Goal: Transaction & Acquisition: Purchase product/service

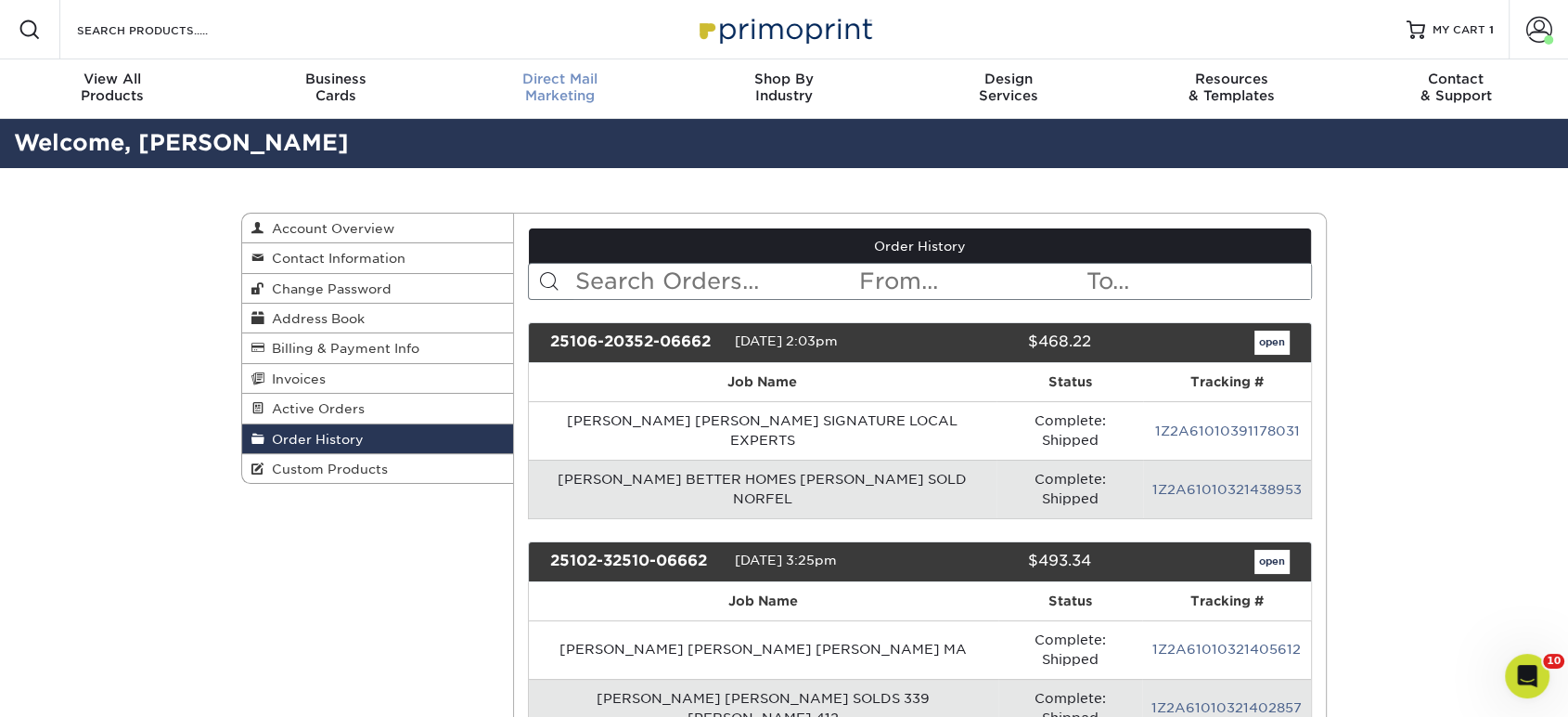
click at [542, 84] on span "Direct Mail" at bounding box center [560, 79] width 224 height 17
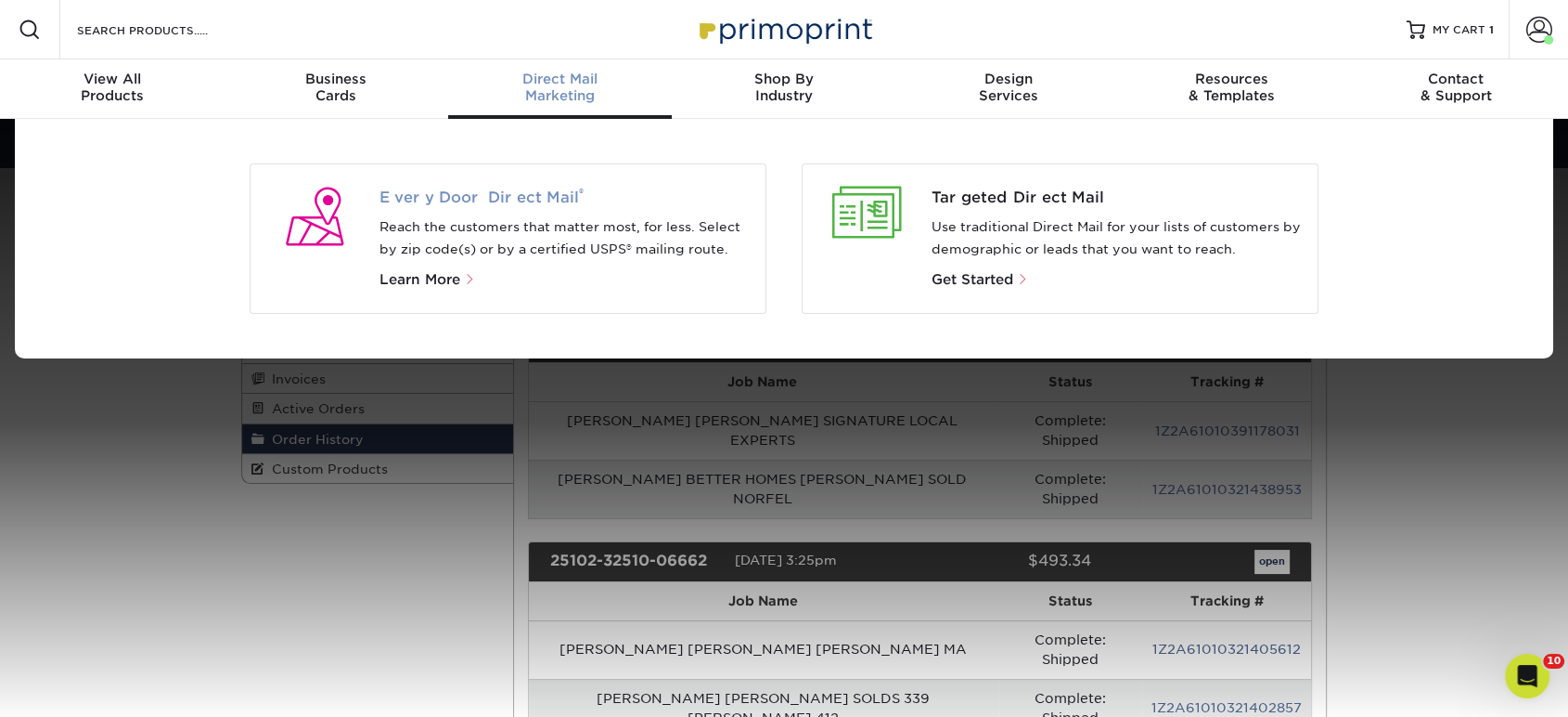
click at [521, 187] on span "Every Door Direct Mail ®" at bounding box center [565, 197] width 372 height 22
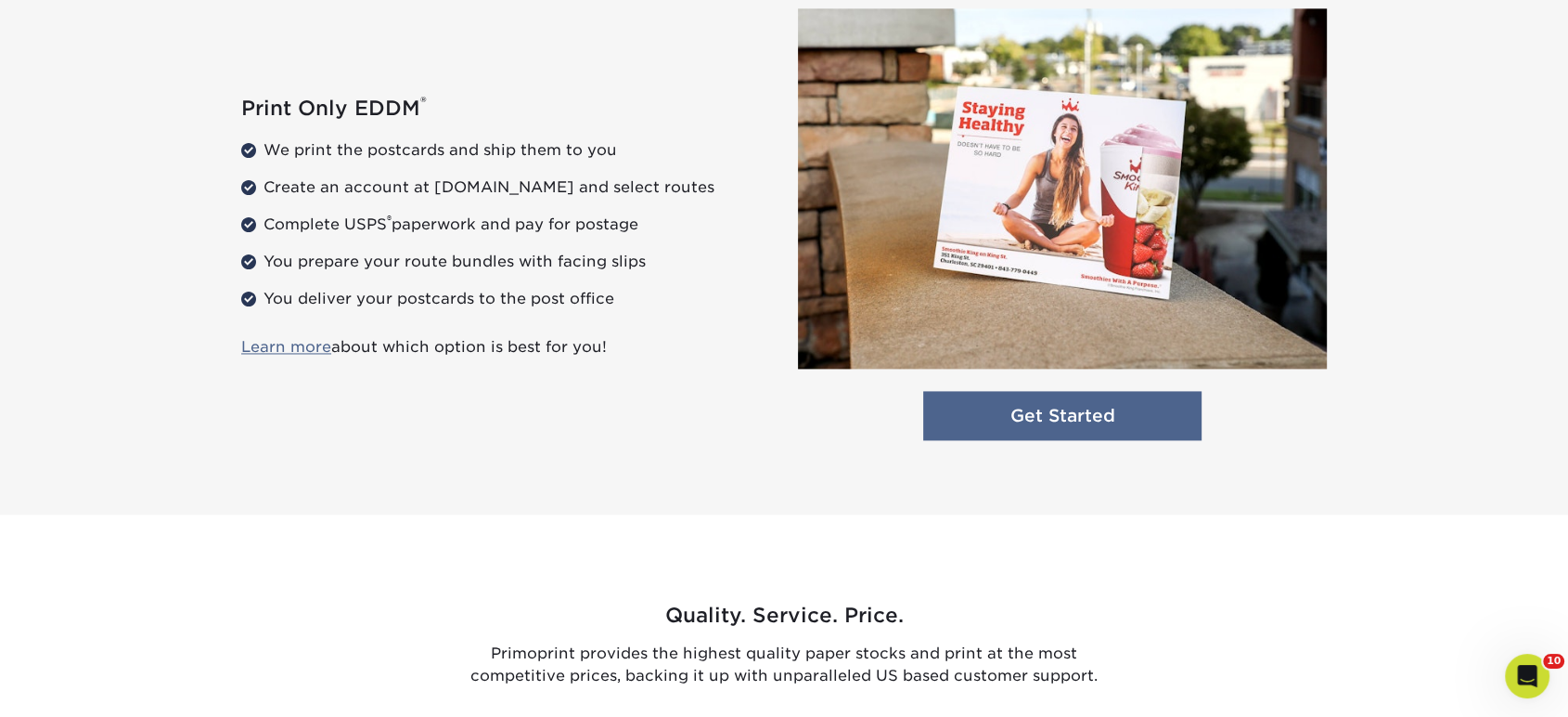
click at [1189, 417] on link "Get Started" at bounding box center [1063, 415] width 279 height 49
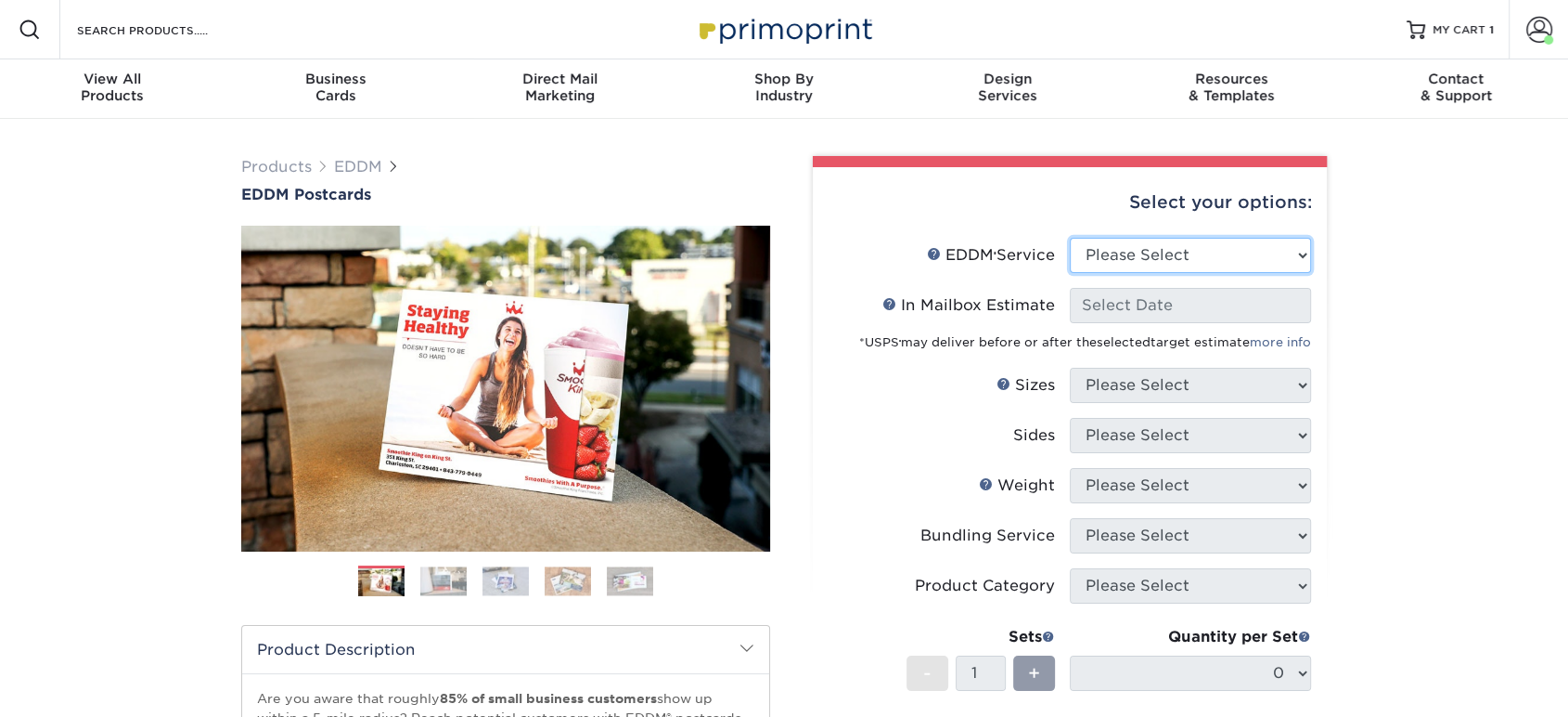
click at [1133, 257] on select "Please Select Full Service Print Only" at bounding box center [1191, 255] width 241 height 35
select select "print_only"
click at [1070, 238] on select "Please Select Full Service Print Only" at bounding box center [1191, 255] width 241 height 35
select select "-1"
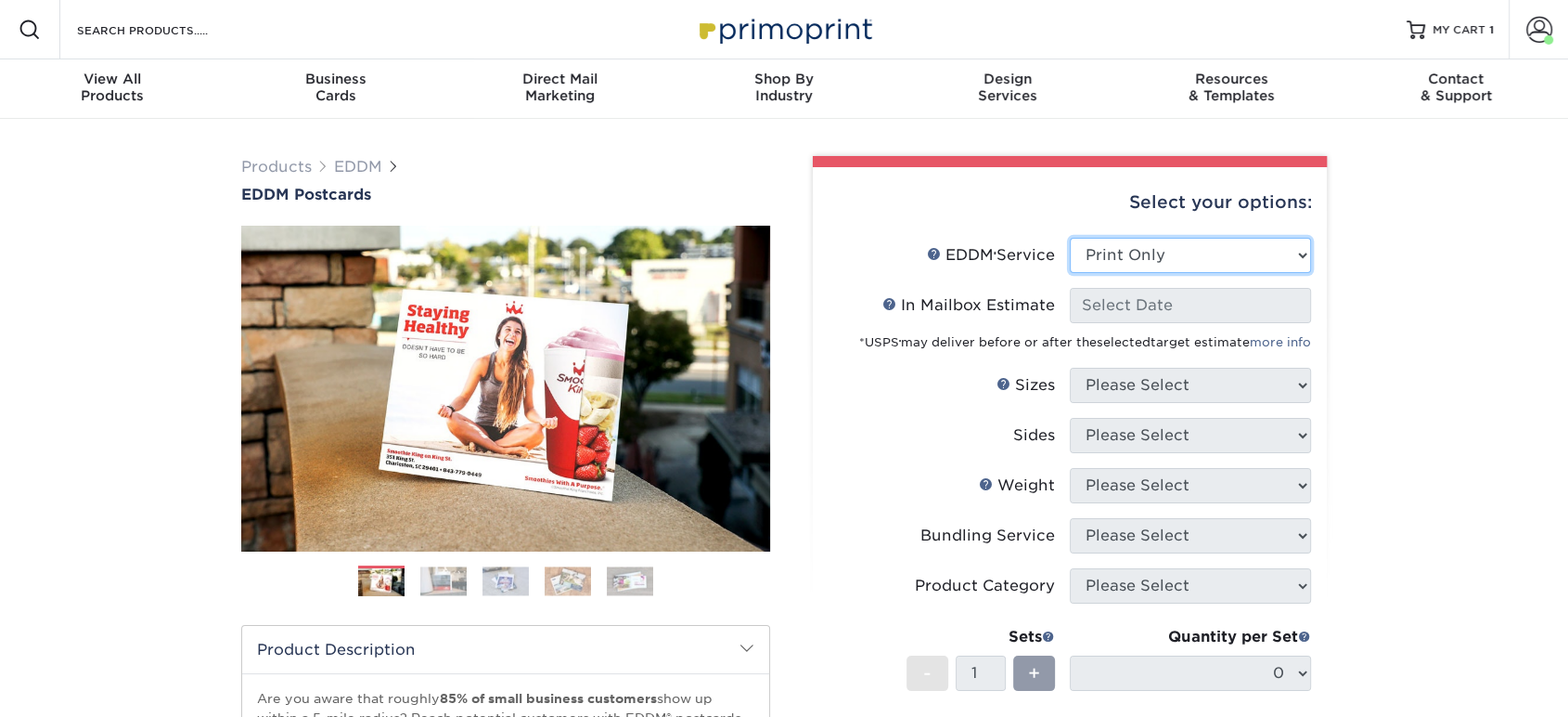
select select "-1"
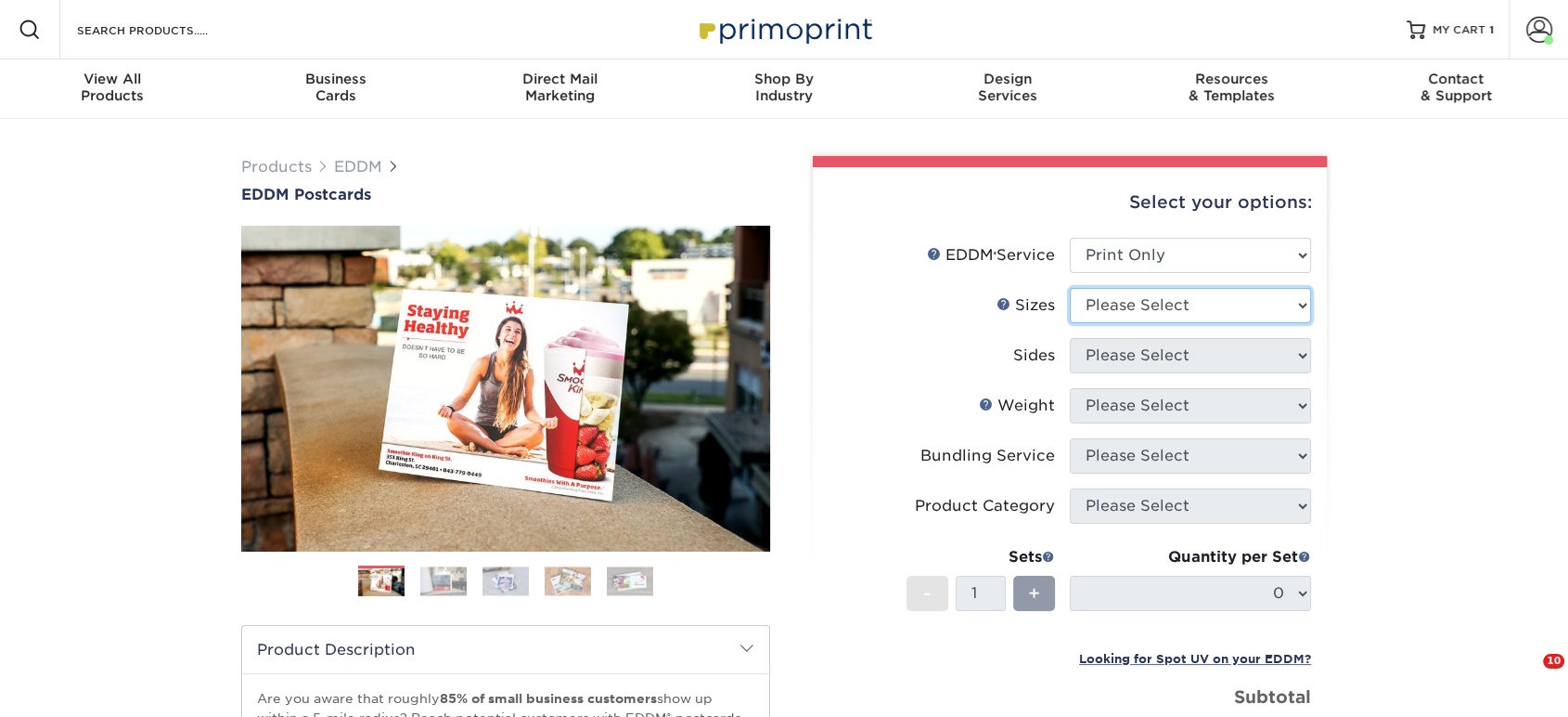
click at [1107, 322] on select "Please Select 4.5" x 12" 6" x 12" 6.5" x 8" 6.5" x 9" 6.5" x 12" 7" x 8.5" 8" x…" at bounding box center [1191, 304] width 241 height 35
select select "6.50x9.00"
click at [1070, 287] on select "Please Select 4.5" x 12" 6" x 12" 6.5" x 8" 6.5" x 9" 6.5" x 12" 7" x 8.5" 8" x…" at bounding box center [1191, 304] width 241 height 35
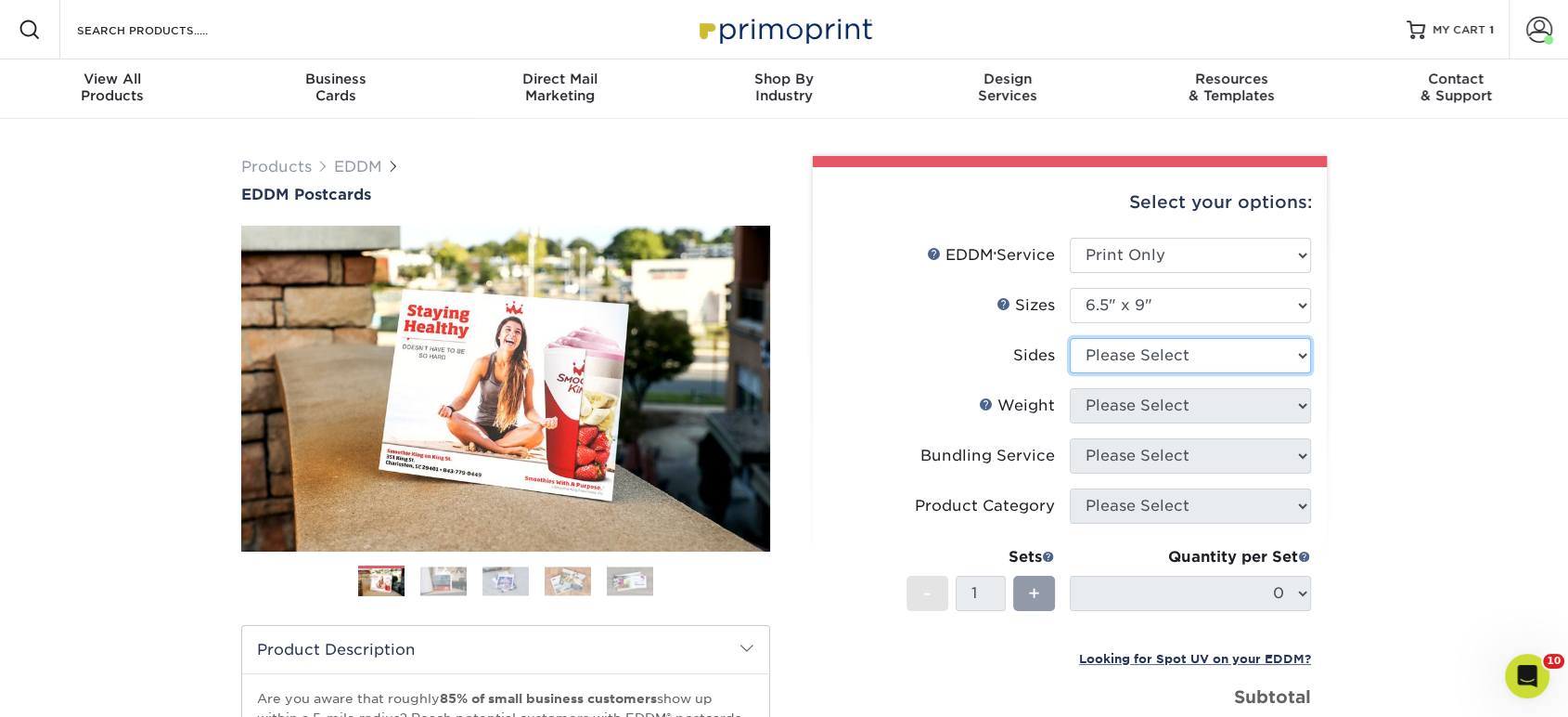
click at [1126, 362] on select "Please Select Print Both Sides Print Front Only" at bounding box center [1191, 355] width 241 height 35
select select "13abbda7-1d64-4f25-8bb2-c179b224825d"
click at [1070, 338] on select "Please Select Print Both Sides Print Front Only" at bounding box center [1191, 355] width 241 height 35
click at [1121, 405] on select "Please Select 16PT 14PT" at bounding box center [1191, 405] width 241 height 35
select select "16PT"
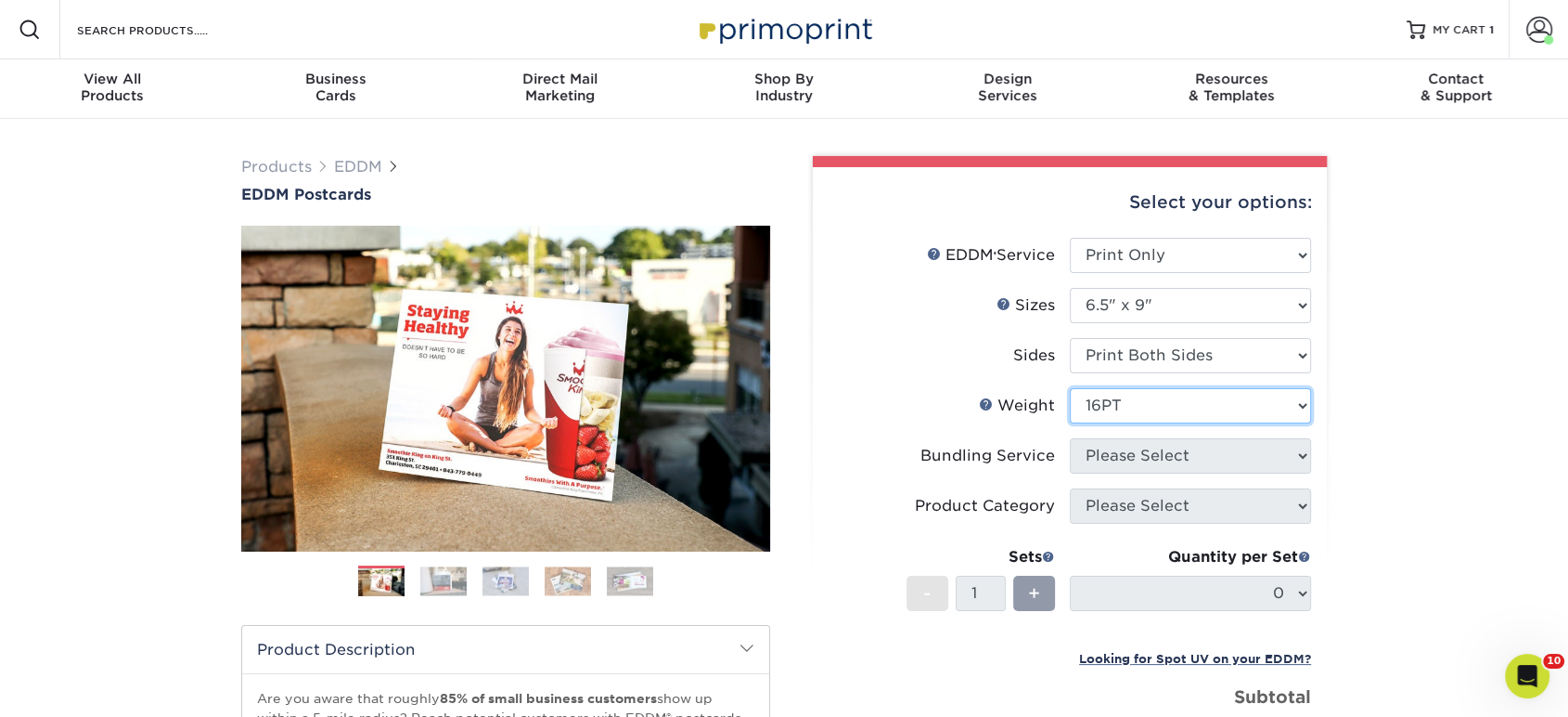
click at [1070, 388] on select "Please Select 16PT 14PT" at bounding box center [1191, 405] width 241 height 35
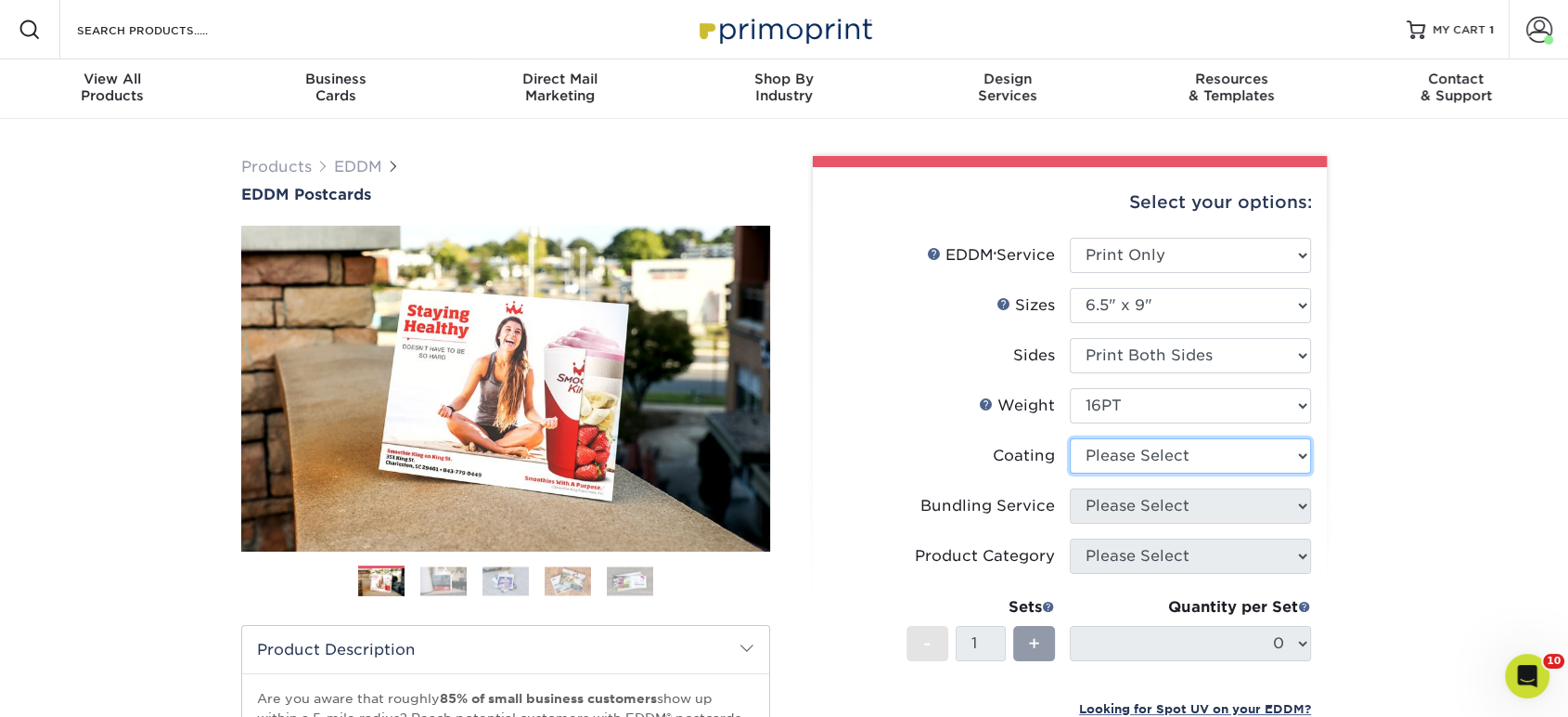
click at [1121, 449] on select at bounding box center [1191, 455] width 241 height 35
select select "ae367451-b2b8-45df-a344-0f05b6a12993"
click at [1070, 438] on select at bounding box center [1191, 455] width 241 height 35
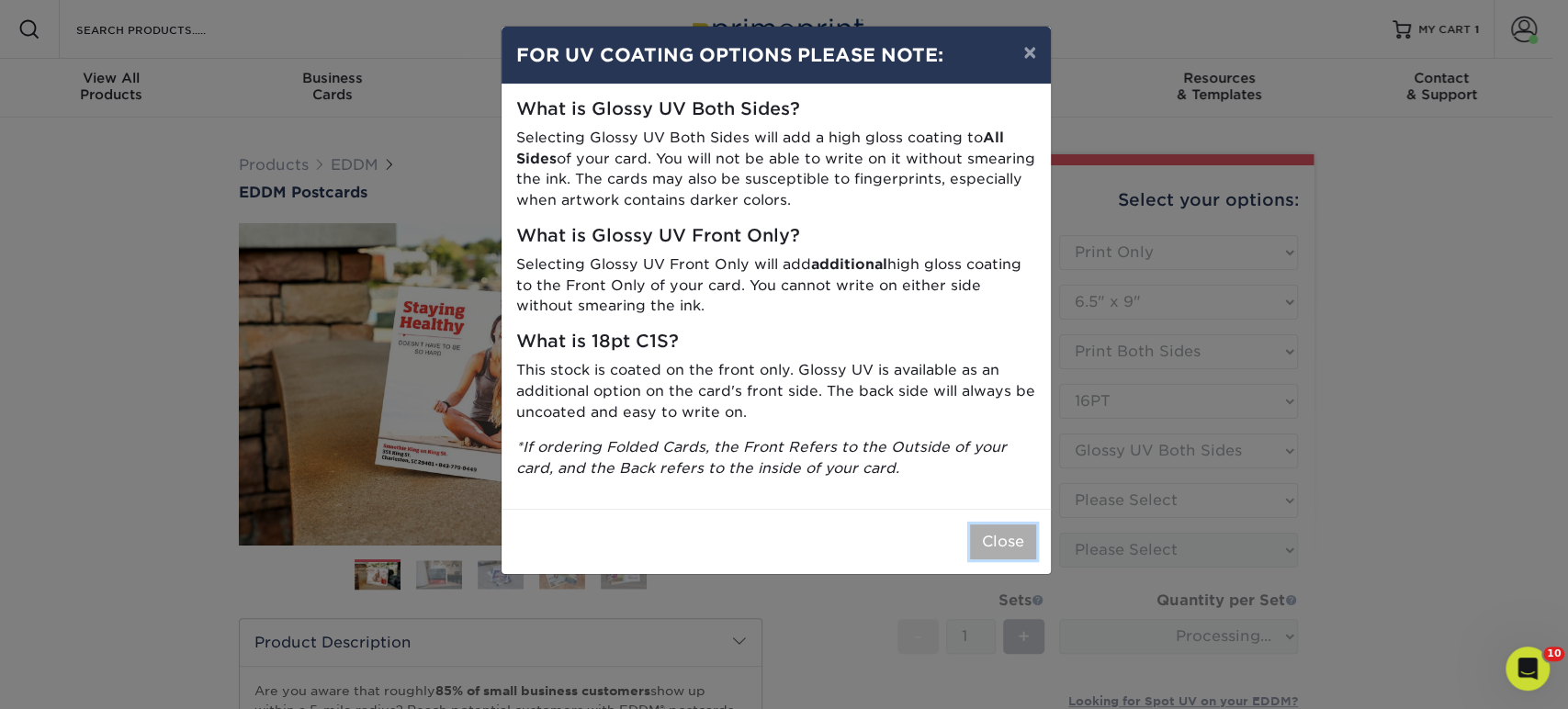
click at [1023, 535] on button "Close" at bounding box center [1003, 541] width 66 height 35
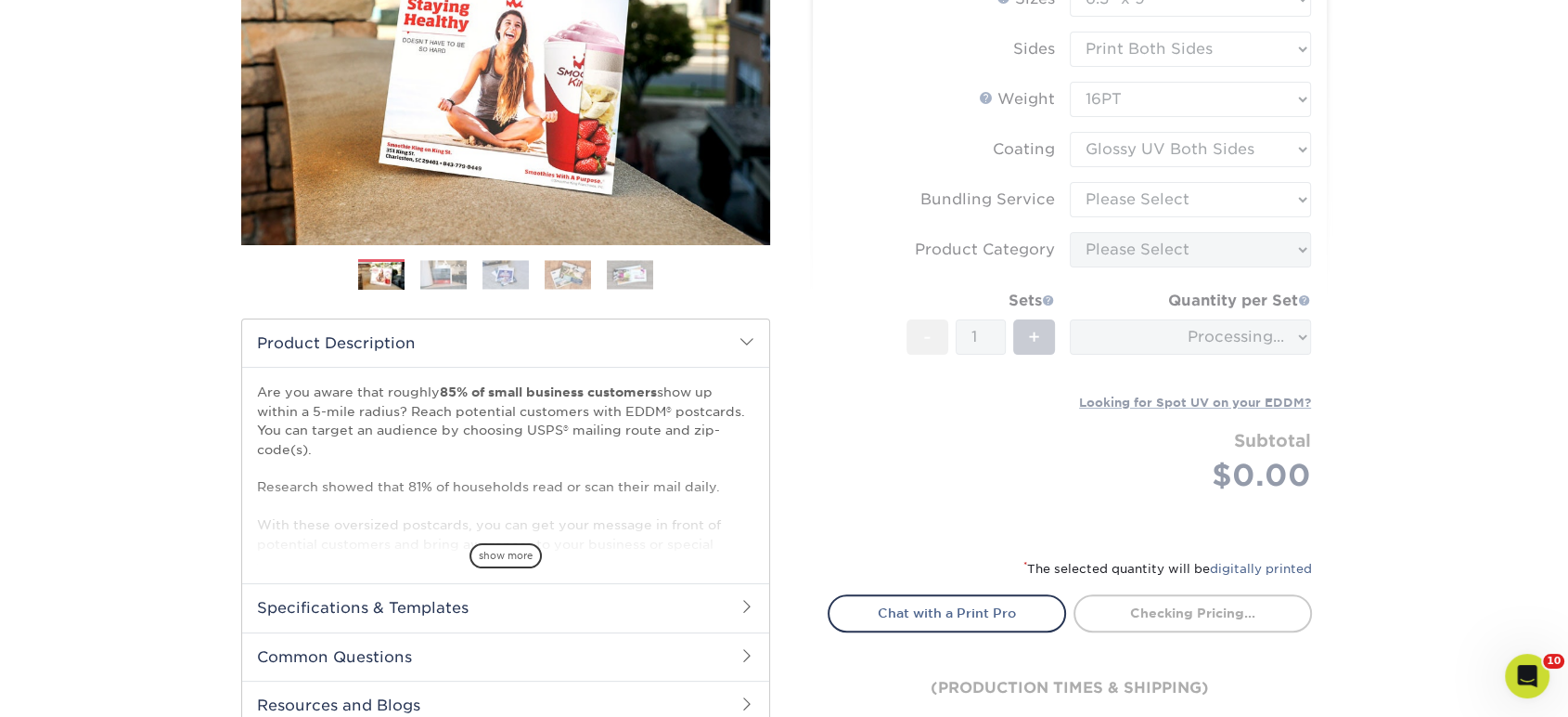
scroll to position [413, 0]
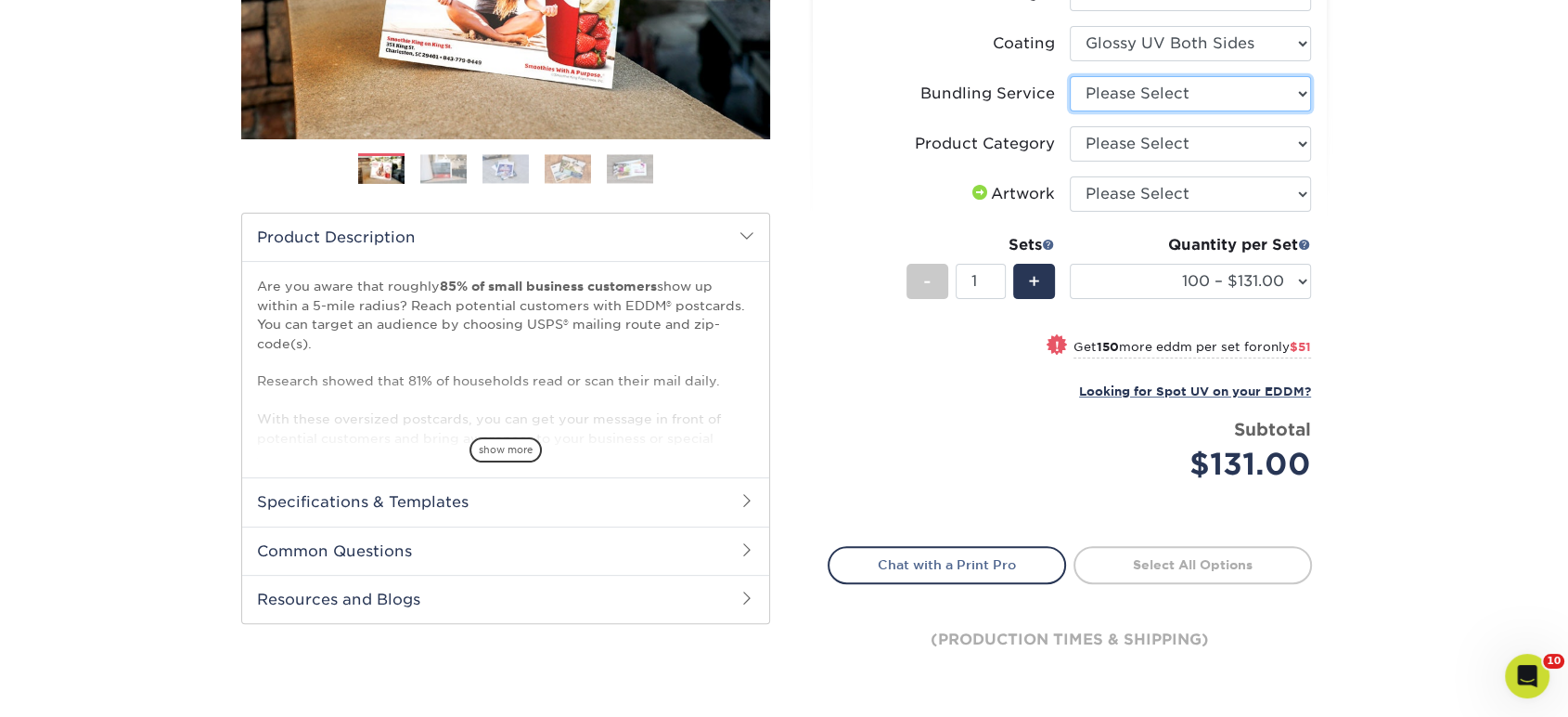
drag, startPoint x: 1121, startPoint y: 91, endPoint x: 1121, endPoint y: 108, distance: 17.0
click at [1121, 91] on select "Please Select No Bundling Services Yes, Bundles of 50 (+2 Days) Yes, Bundles of…" at bounding box center [1191, 93] width 241 height 35
select select "58689abb-25c0-461c-a4c3-a80b627d6649"
click at [1070, 76] on select "Please Select No Bundling Services Yes, Bundles of 50 (+2 Days) Yes, Bundles of…" at bounding box center [1191, 93] width 241 height 35
drag, startPoint x: 1121, startPoint y: 138, endPoint x: 1121, endPoint y: 156, distance: 18.0
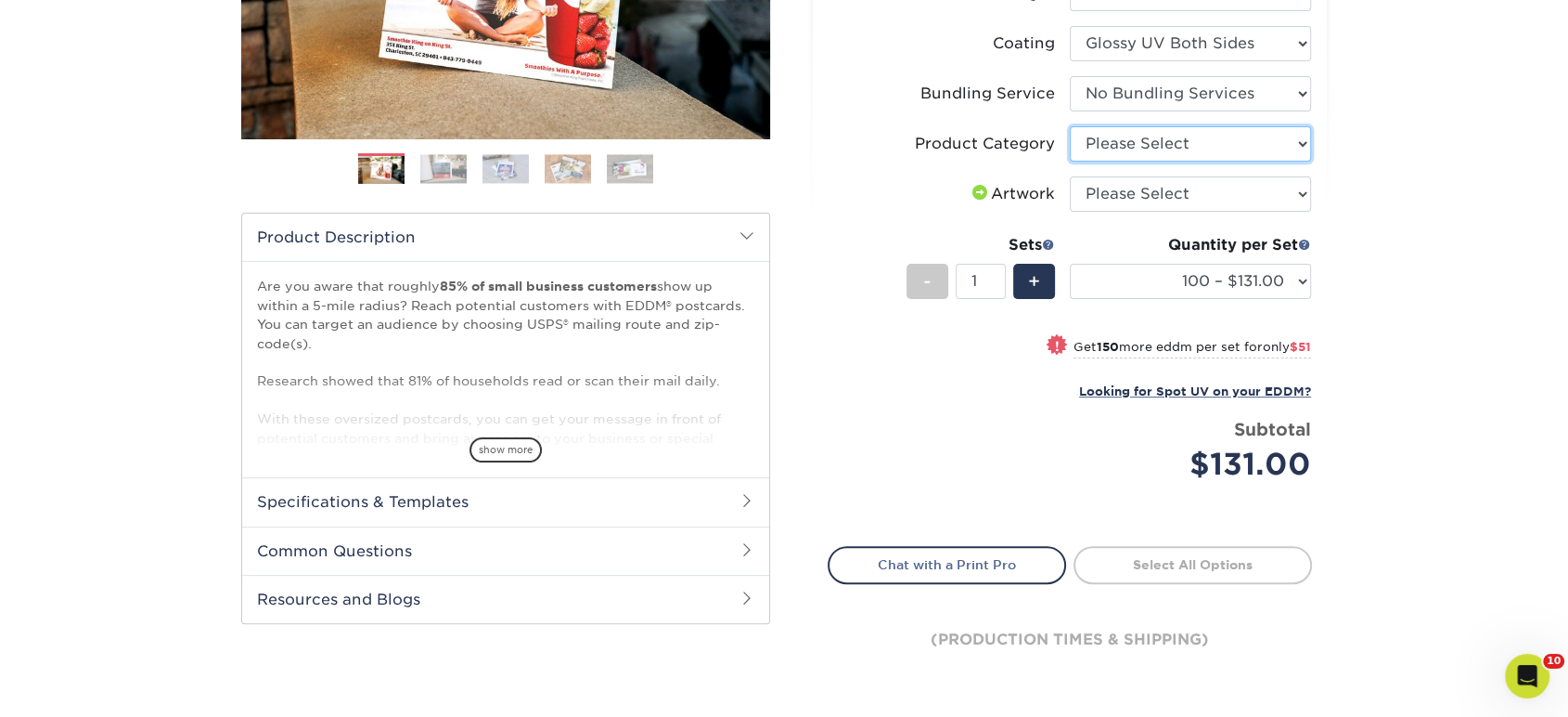
click at [1121, 138] on select "Please Select Postcards" at bounding box center [1191, 143] width 241 height 35
select select "9b7272e0-d6c8-4c3c-8e97-d3a1bcdab858"
click at [1070, 126] on select "Please Select Postcards" at bounding box center [1191, 143] width 241 height 35
click at [1118, 197] on select "Please Select I will upload files I need a design - $150" at bounding box center [1191, 193] width 241 height 35
select select "upload"
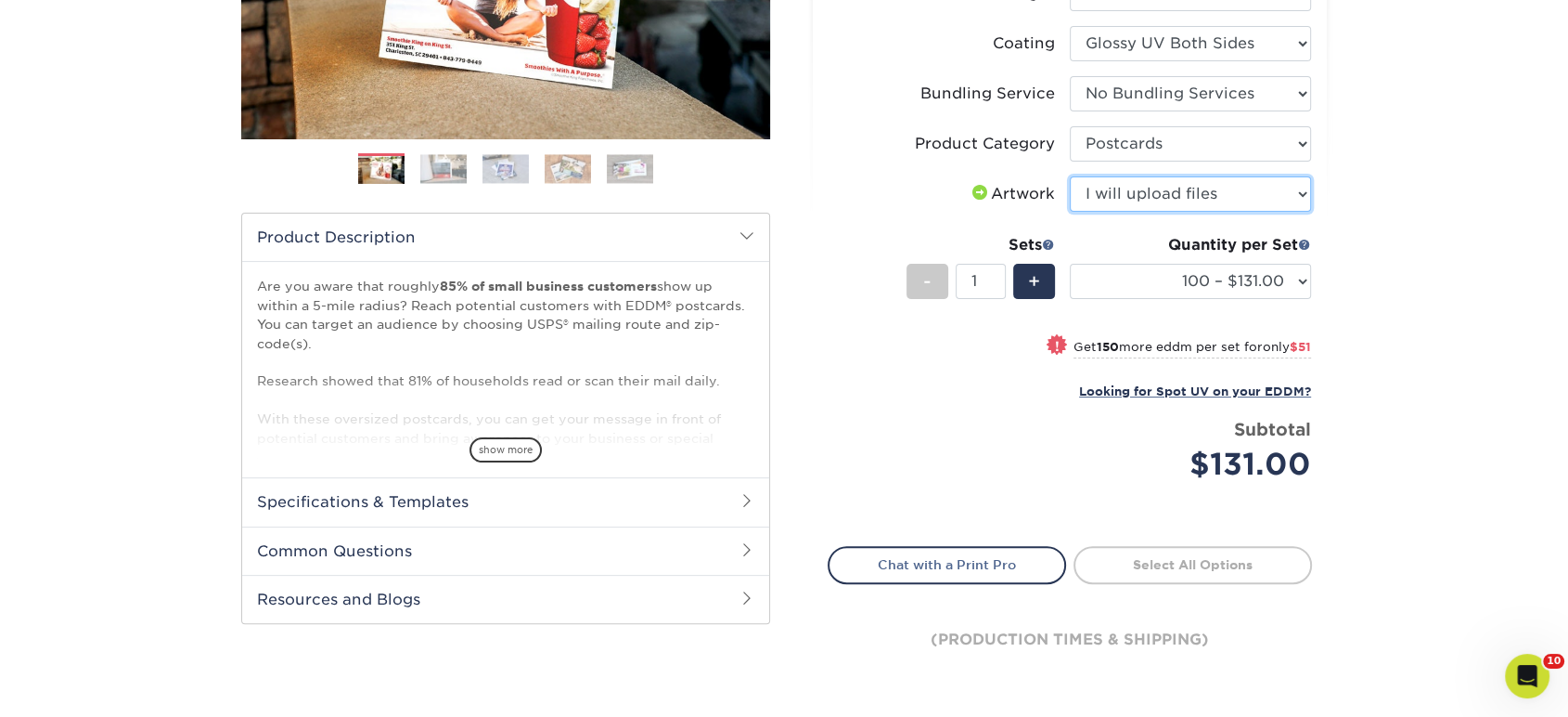
click at [1070, 176] on select "Please Select I will upload files I need a design - $150" at bounding box center [1191, 193] width 241 height 35
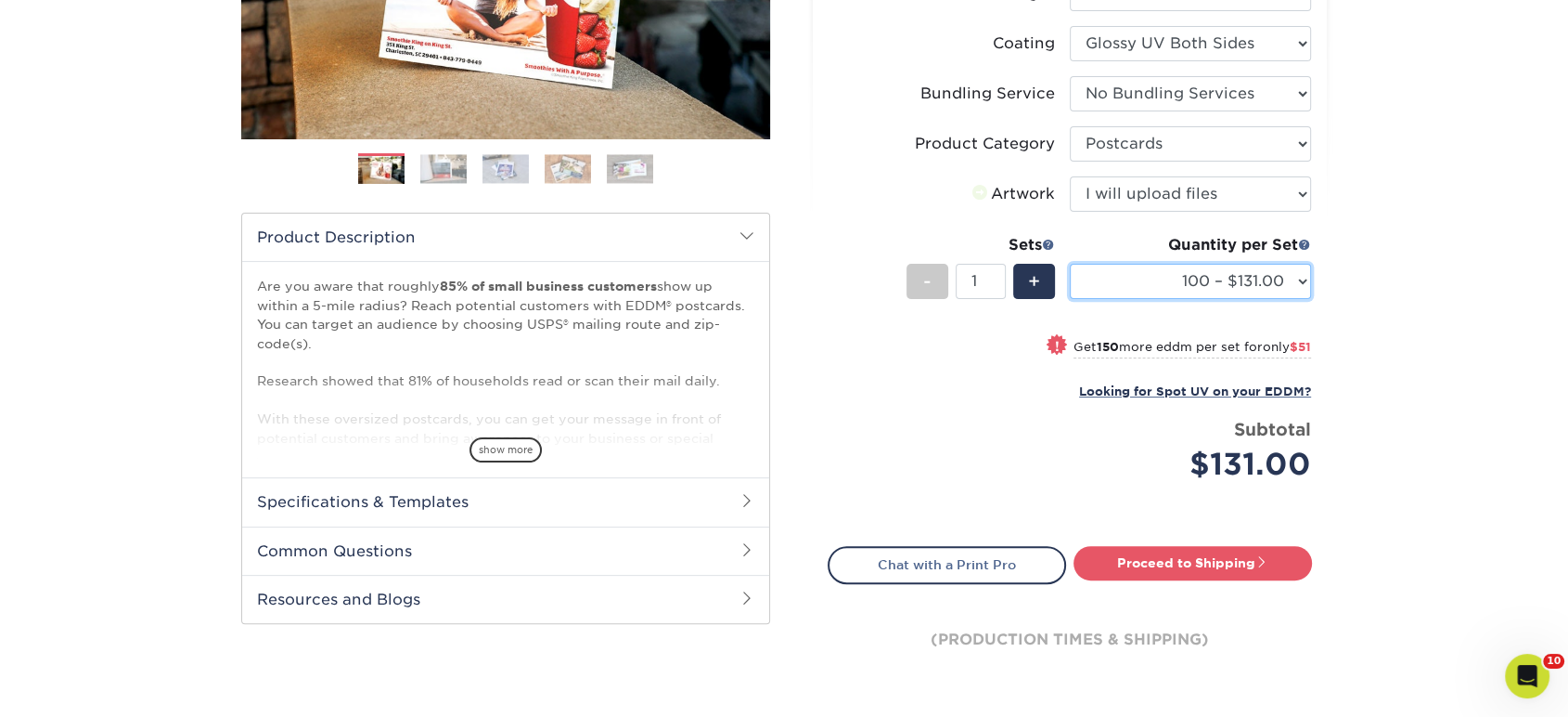
click at [1115, 273] on select "100 – $131.00 250 – $182.00 500 – $203.00 1000 – $227.00 2500 – $379.00 5000 – …" at bounding box center [1191, 281] width 241 height 35
select select "2500 – $379.00"
click at [1070, 264] on select "100 – $131.00 250 – $182.00 500 – $203.00 1000 – $227.00 2500 – $379.00 5000 – …" at bounding box center [1191, 281] width 241 height 35
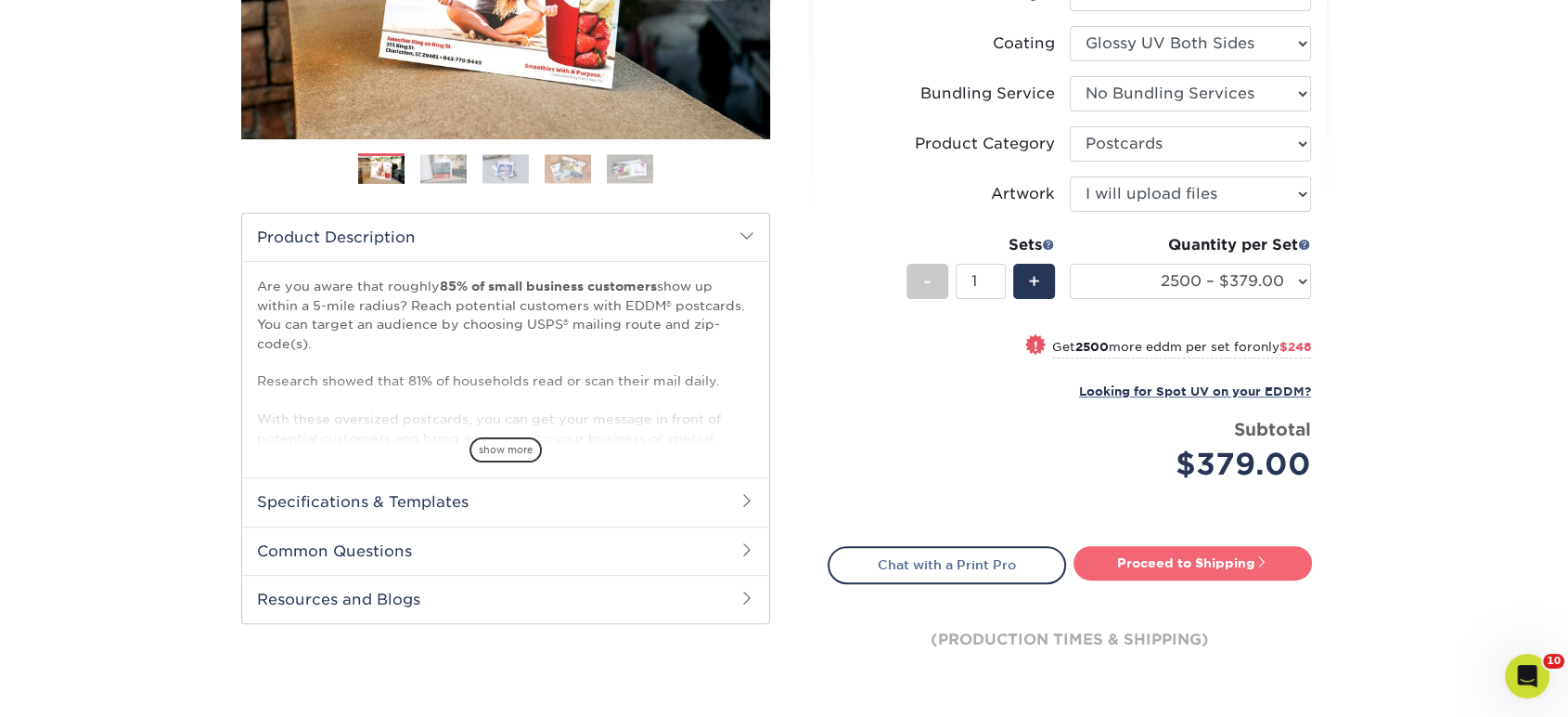
click at [1141, 561] on link "Proceed to Shipping" at bounding box center [1193, 562] width 239 height 33
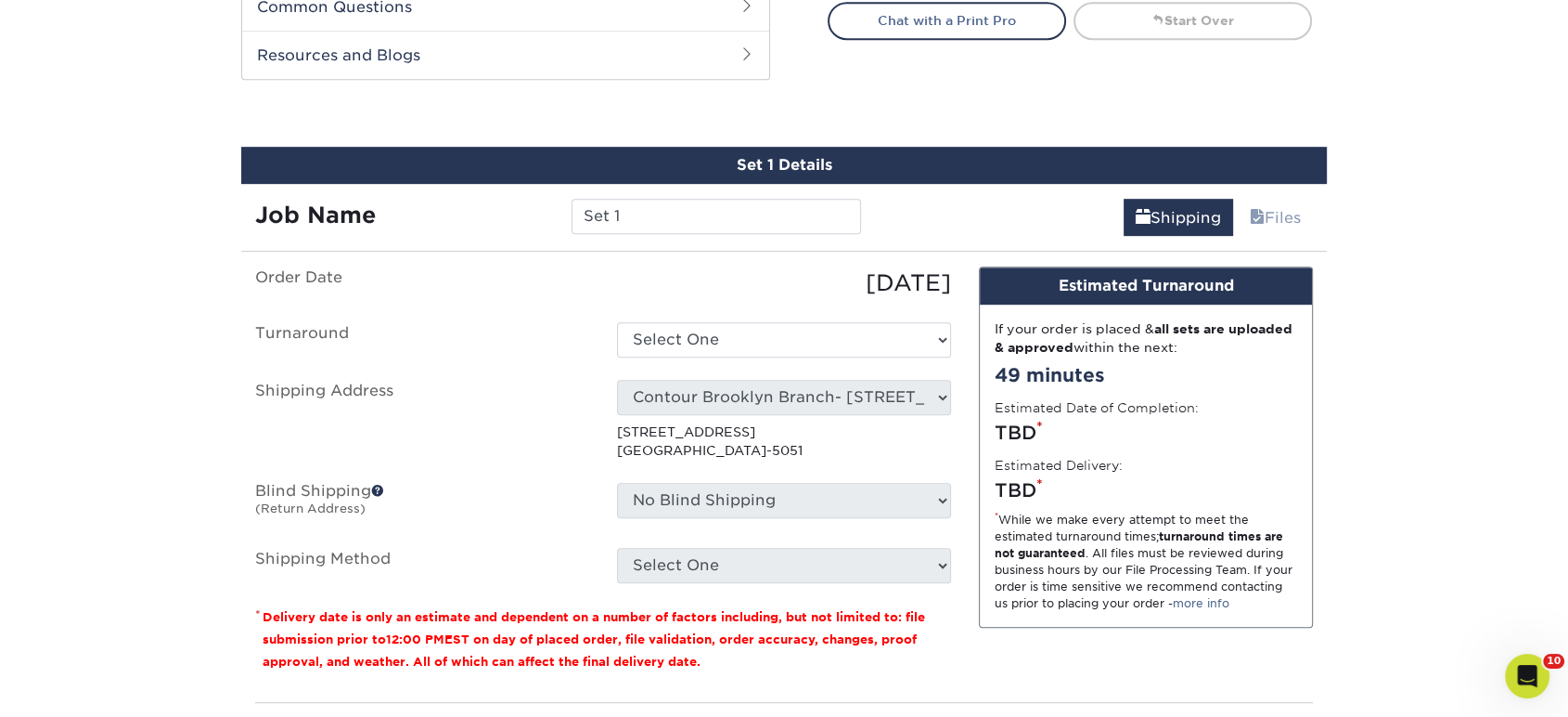
scroll to position [1007, 0]
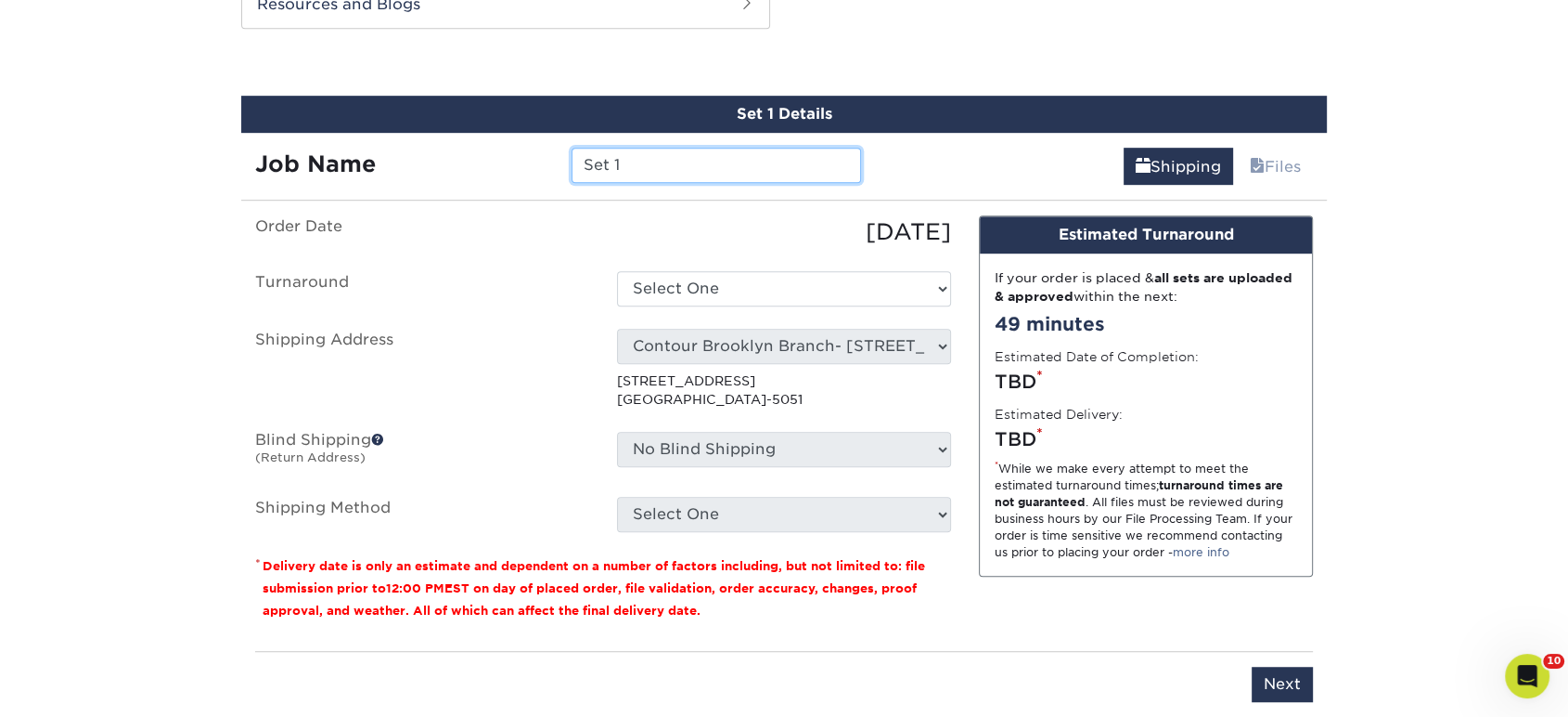
click at [745, 169] on input "Set 1" at bounding box center [716, 165] width 288 height 35
type input "MATT NIEVES KEVIN IGLESIAS JUST LISTED LAKEVIEWS"
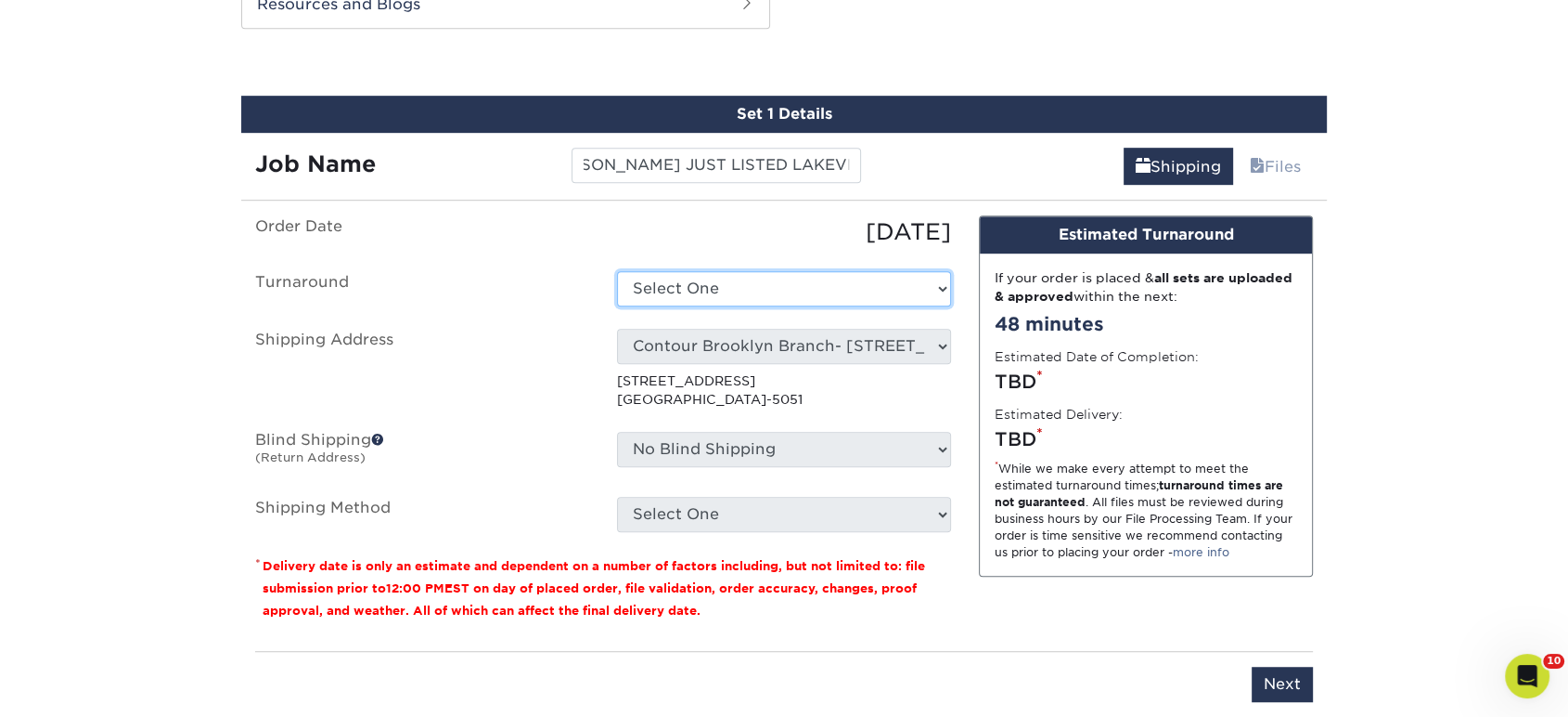
drag, startPoint x: 701, startPoint y: 283, endPoint x: 703, endPoint y: 295, distance: 12.2
click at [701, 283] on select "Select One 2-4 Business Days 2 Day Next Business Day" at bounding box center [784, 288] width 334 height 35
select select "f3b6a5aa-9127-497e-9547-4207f50870bd"
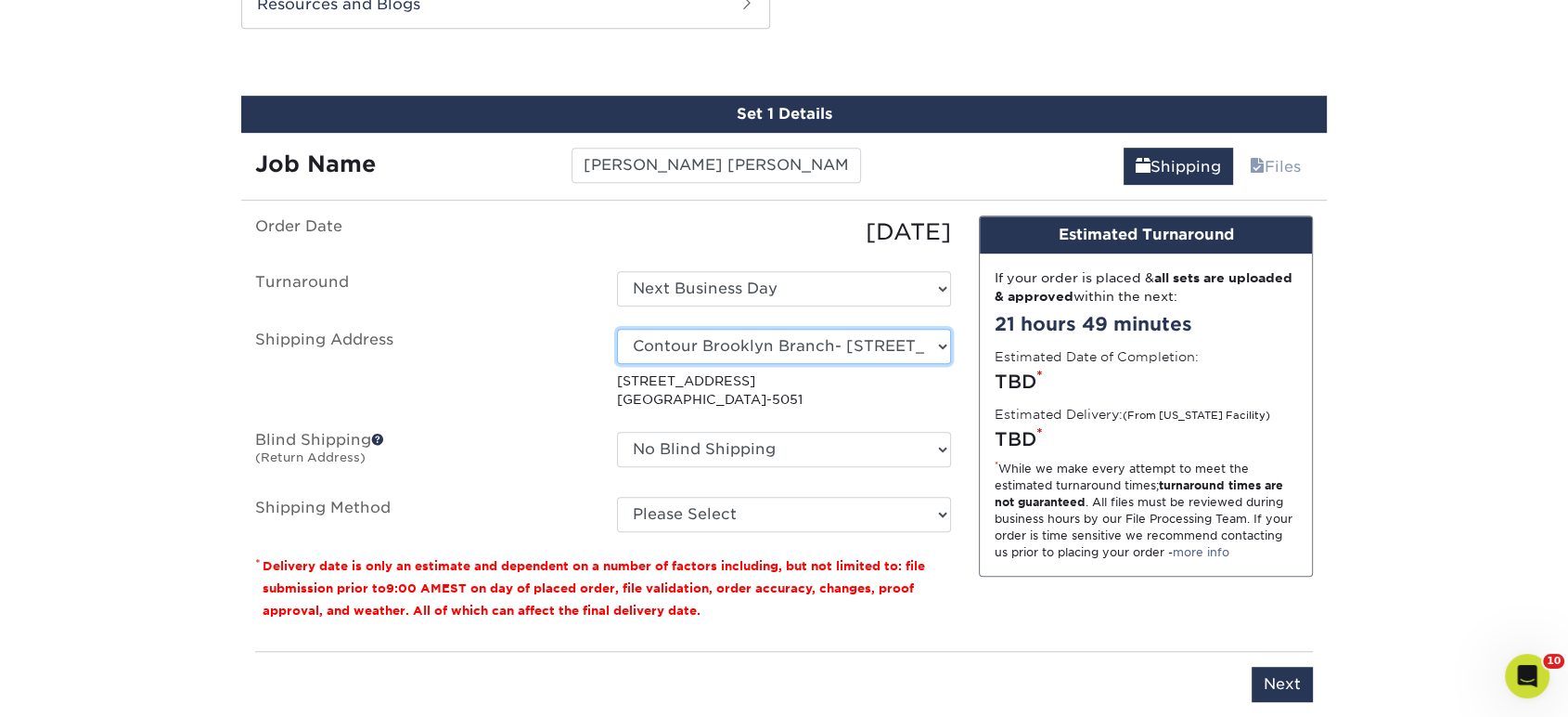
click at [757, 347] on select "Select One Realty Connect USA" at bounding box center [784, 345] width 334 height 35
select select "194002"
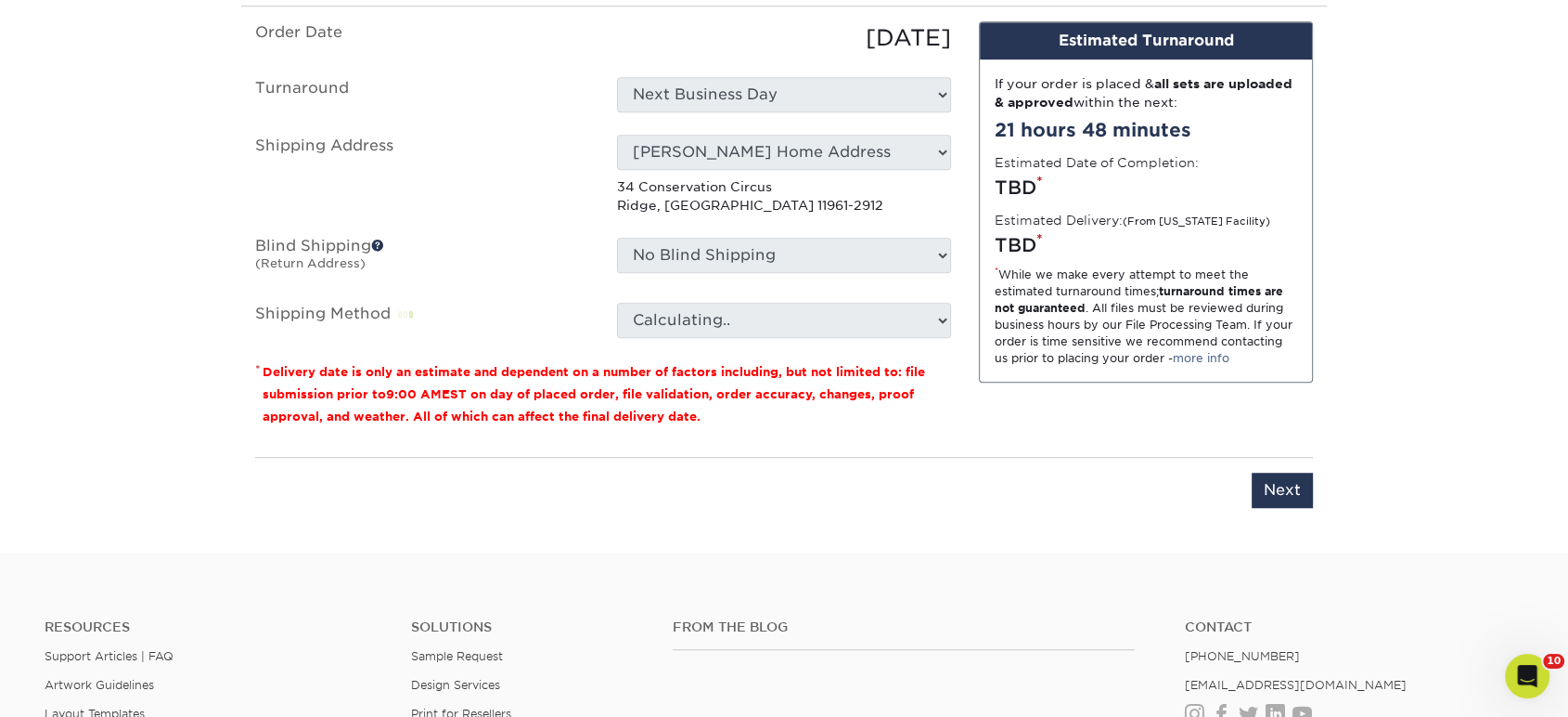
scroll to position [1213, 0]
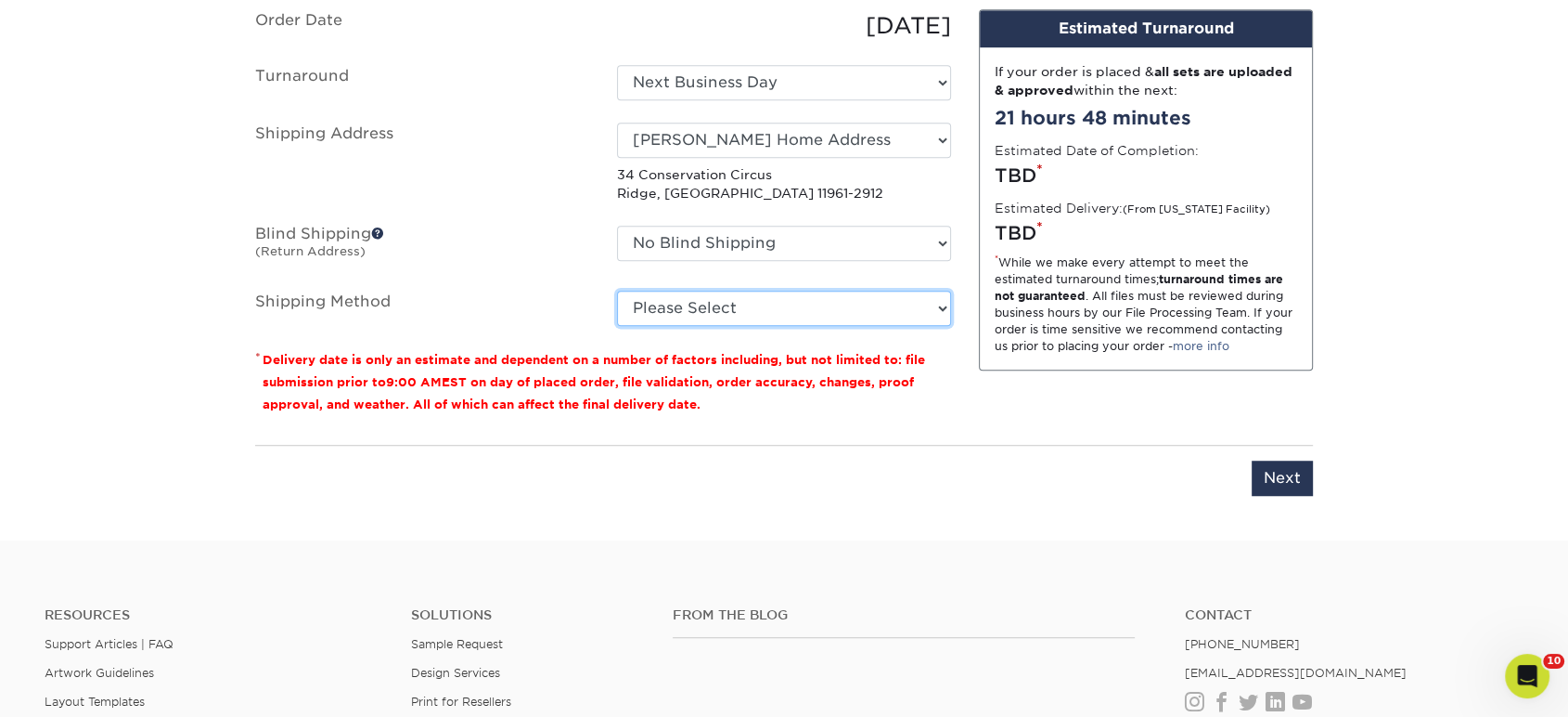
click at [809, 318] on select "Please Select Ground Shipping (+$80.02) 3 Day Shipping Service (+$135.97) 2 Day…" at bounding box center [784, 307] width 334 height 35
select select "03"
click at [617, 290] on select "Please Select Ground Shipping (+$80.02) 3 Day Shipping Service (+$135.97) 2 Day…" at bounding box center [784, 307] width 334 height 35
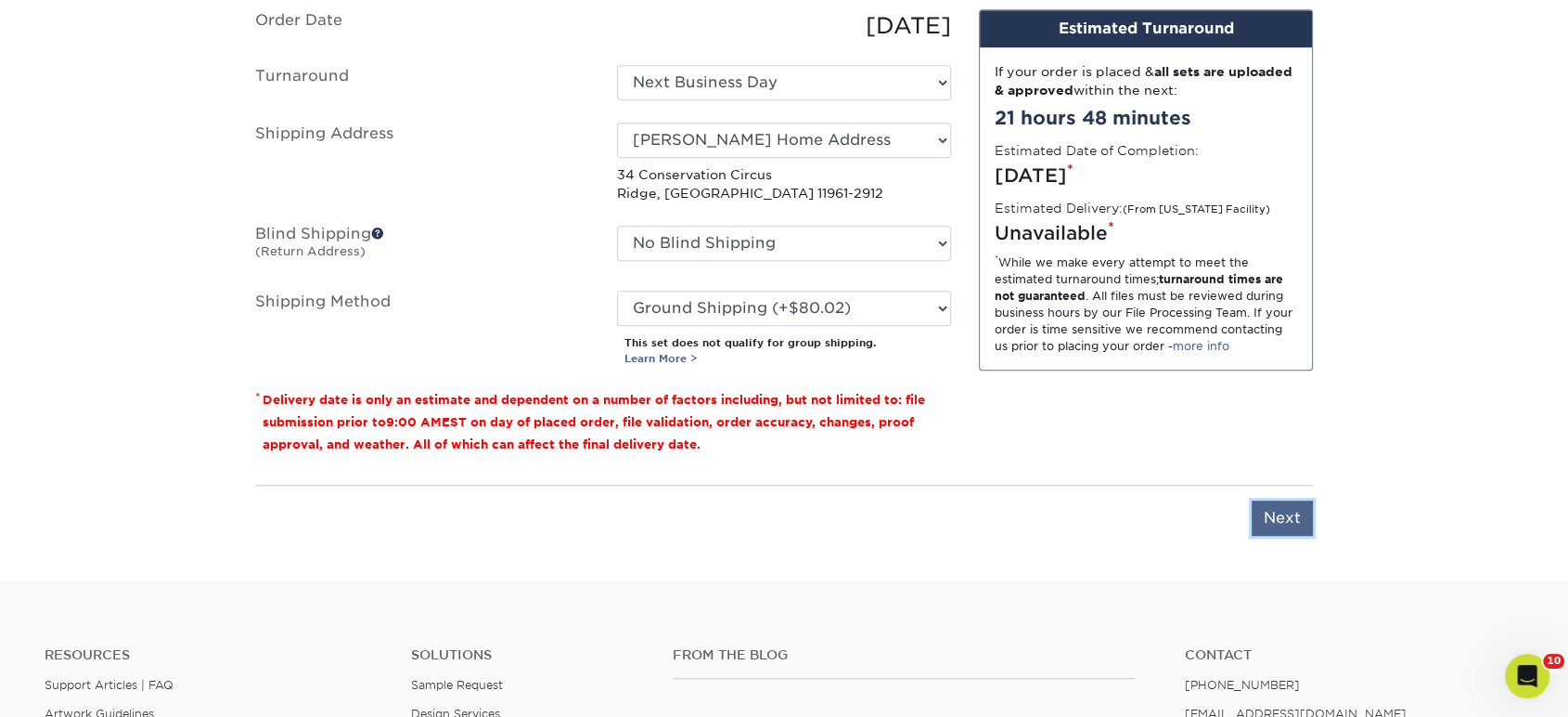
click at [1302, 519] on input "Next" at bounding box center [1282, 518] width 62 height 35
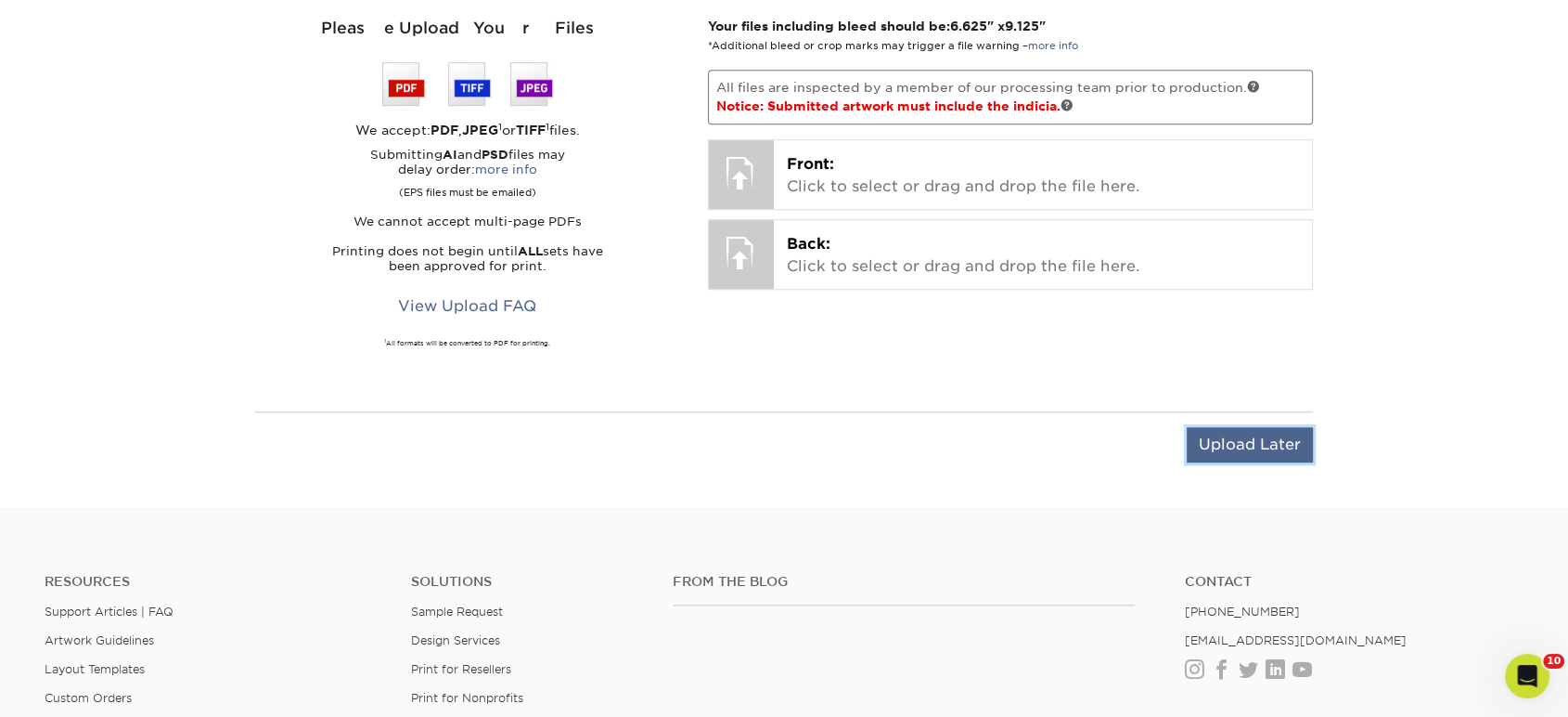
click at [1291, 451] on input "Upload Later" at bounding box center [1249, 444] width 126 height 35
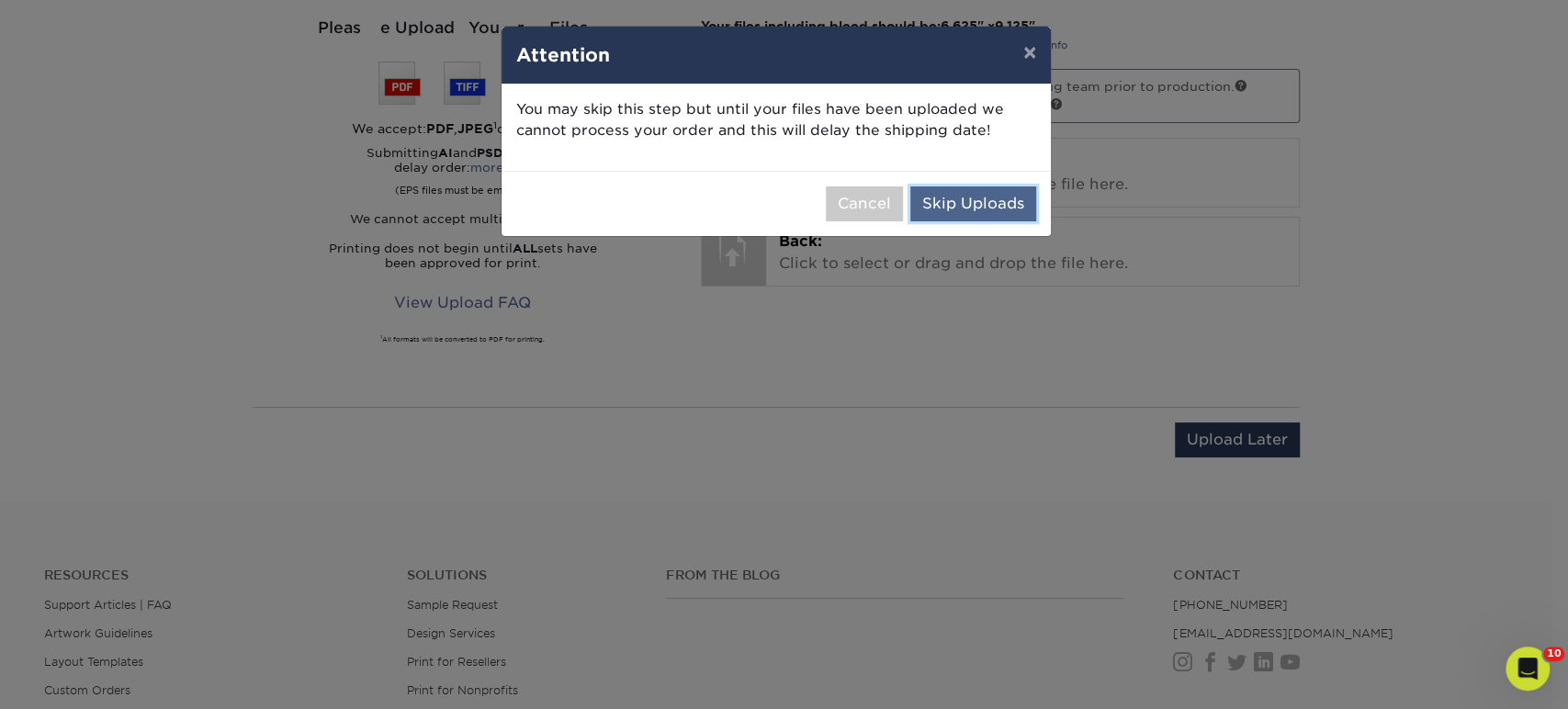
click at [1017, 195] on button "Skip Uploads" at bounding box center [973, 204] width 126 height 35
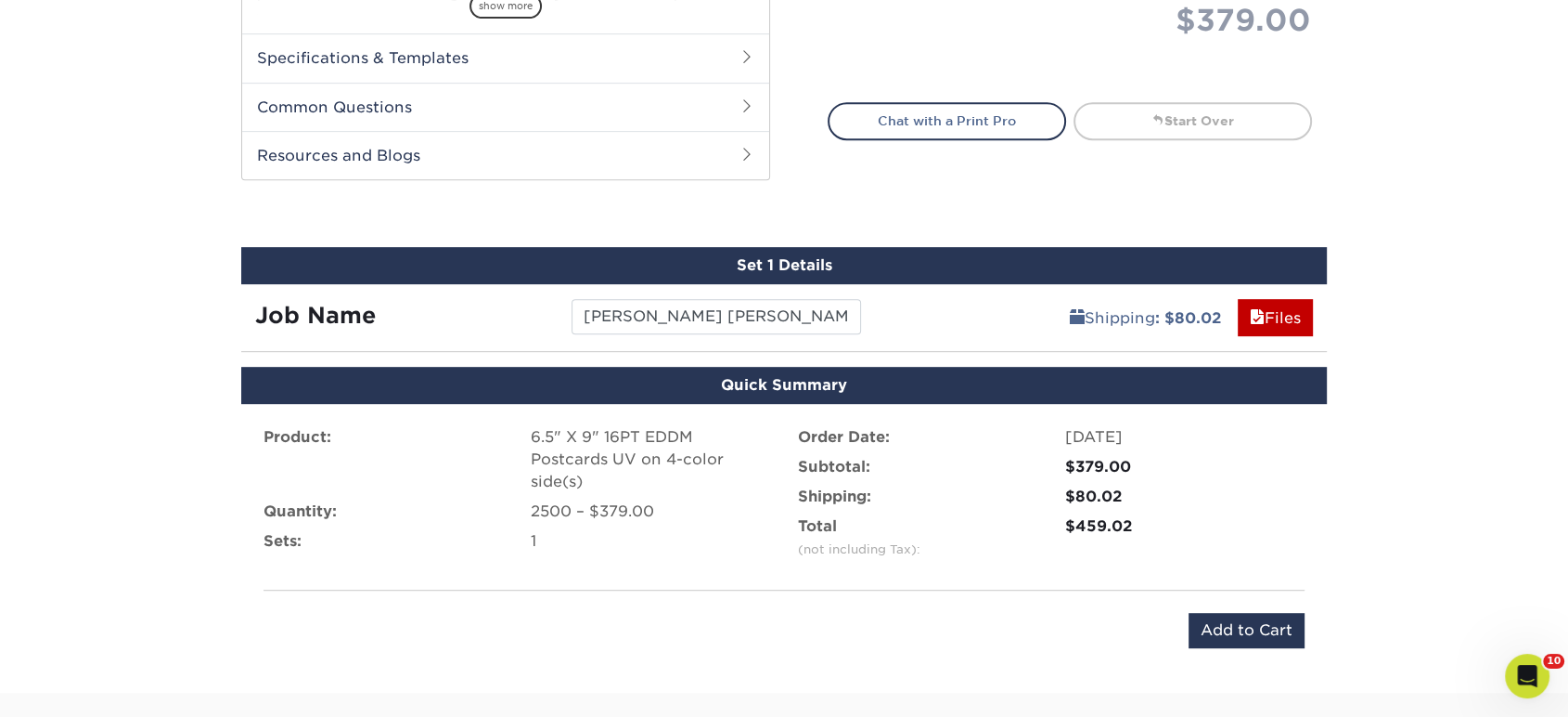
scroll to position [1225, 0]
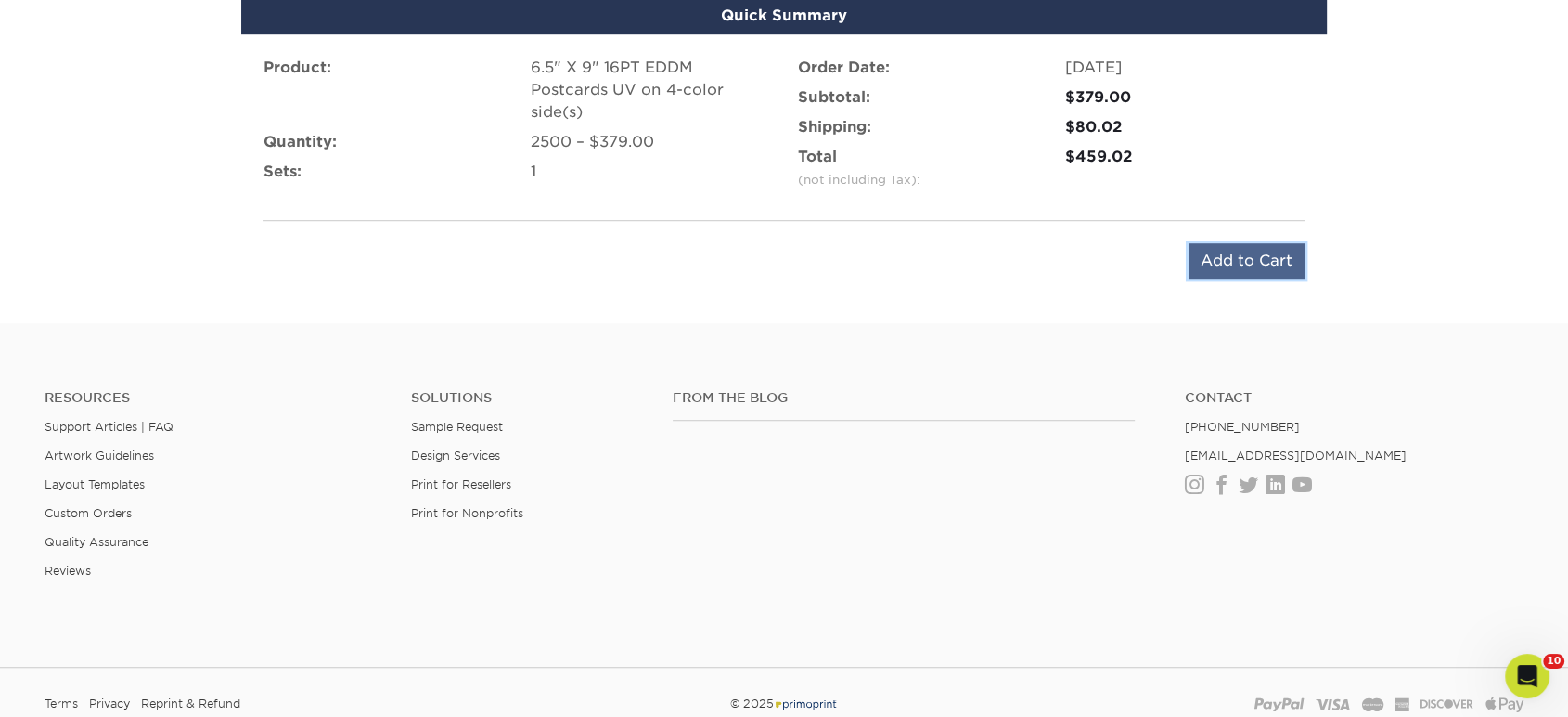
click at [1224, 263] on input "Add to Cart" at bounding box center [1247, 260] width 116 height 35
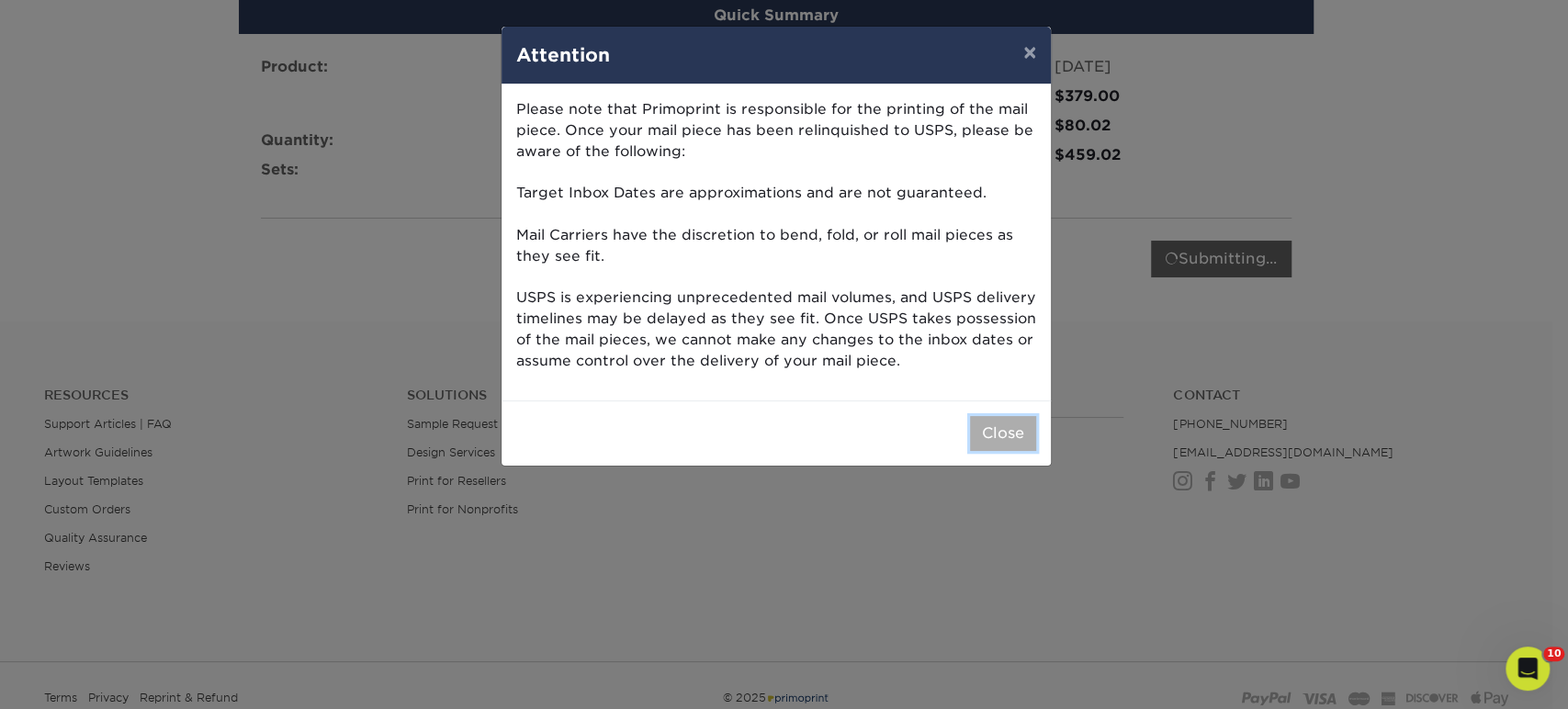
click at [1012, 444] on button "Close" at bounding box center [1003, 432] width 66 height 35
